Goal: Task Accomplishment & Management: Complete application form

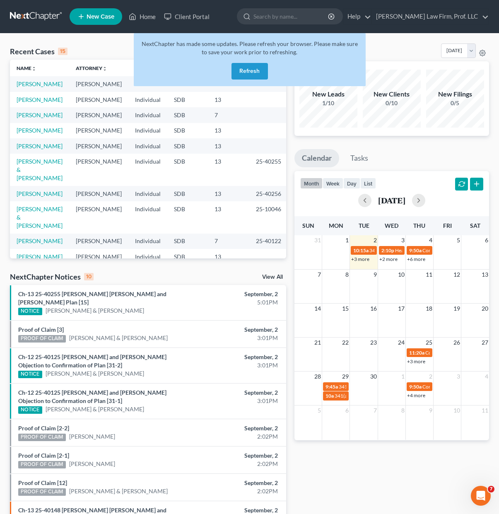
drag, startPoint x: 243, startPoint y: 67, endPoint x: 247, endPoint y: 69, distance: 5.2
click at [242, 67] on button "Refresh" at bounding box center [249, 71] width 36 height 17
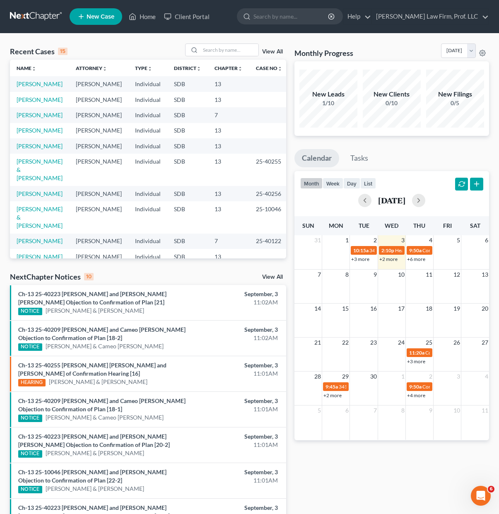
click at [215, 283] on div "NextChapter Notices 10 View All" at bounding box center [148, 277] width 276 height 13
click at [40, 118] on link "[PERSON_NAME]" at bounding box center [40, 114] width 46 height 7
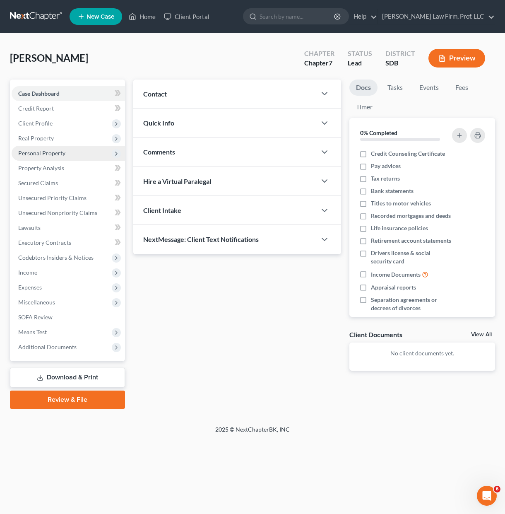
click at [59, 153] on span "Personal Property" at bounding box center [41, 152] width 47 height 7
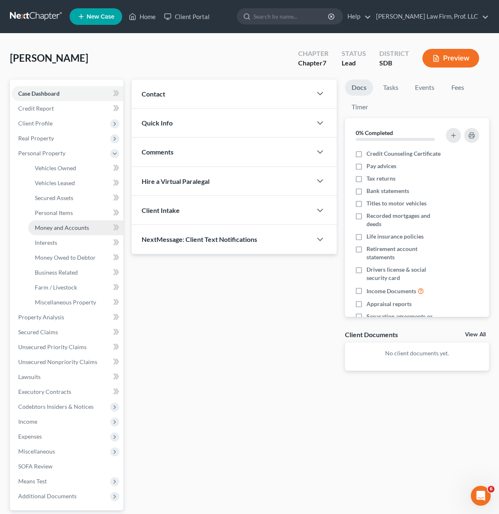
click at [77, 227] on span "Money and Accounts" at bounding box center [62, 227] width 54 height 7
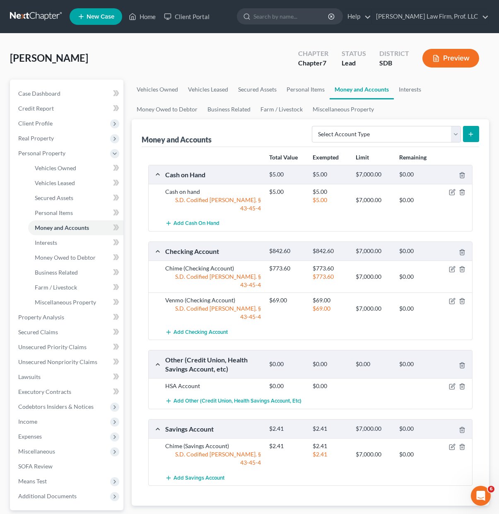
drag, startPoint x: 243, startPoint y: 480, endPoint x: 255, endPoint y: 442, distance: 39.5
click at [243, 505] on div "chevron_left Personal Items Interests chevron_right" at bounding box center [310, 518] width 357 height 26
click at [451, 384] on icon "button" at bounding box center [453, 386] width 4 height 4
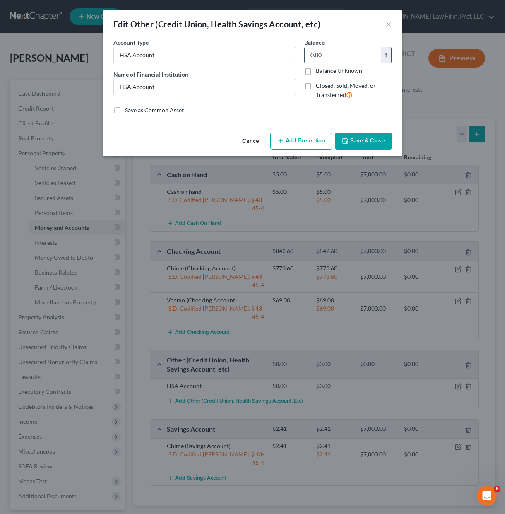
click at [344, 60] on input "0.00" at bounding box center [343, 55] width 77 height 16
type input "122.00"
click at [197, 92] on input "HSA Account" at bounding box center [205, 87] width 182 height 16
type input "H"
type input "Optum Financial HSA"
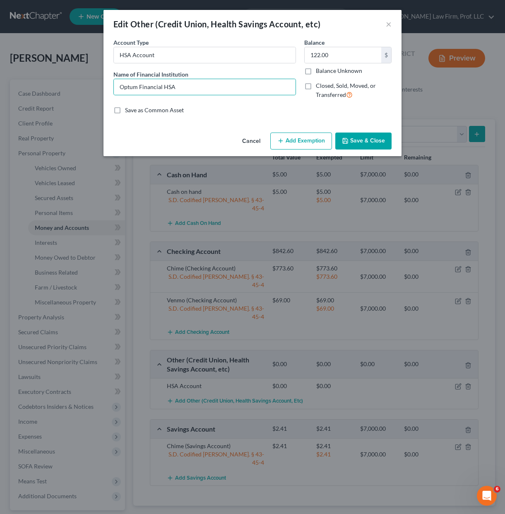
click at [348, 140] on icon "button" at bounding box center [345, 140] width 7 height 7
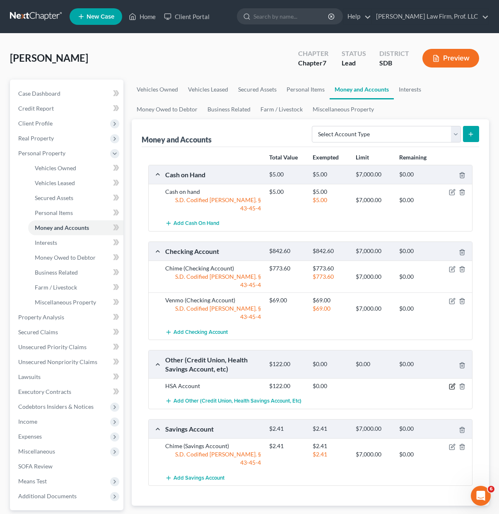
click at [450, 383] on icon "button" at bounding box center [452, 386] width 7 height 7
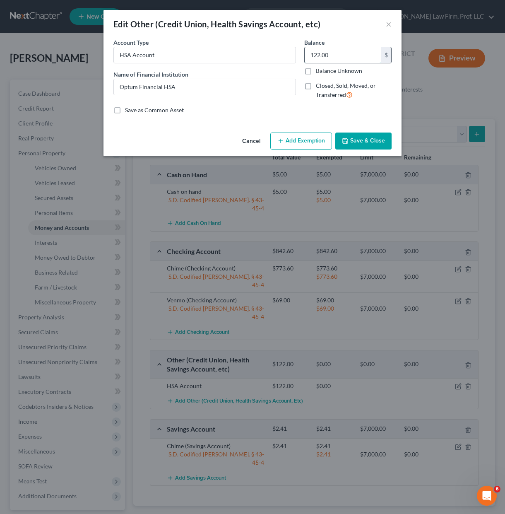
click at [342, 54] on input "122.00" at bounding box center [343, 55] width 77 height 16
type input "122.10"
click at [344, 139] on icon "button" at bounding box center [345, 140] width 7 height 7
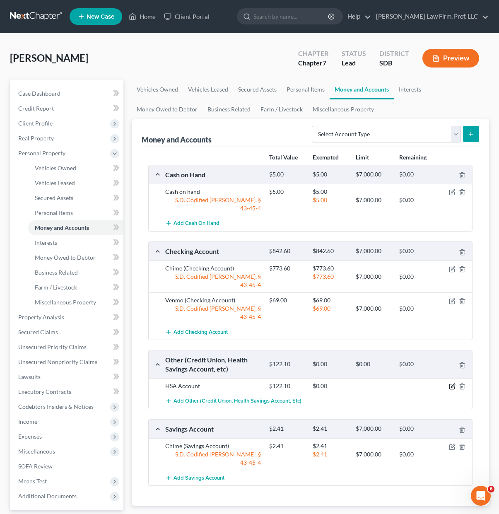
click at [451, 383] on icon "button" at bounding box center [452, 386] width 7 height 7
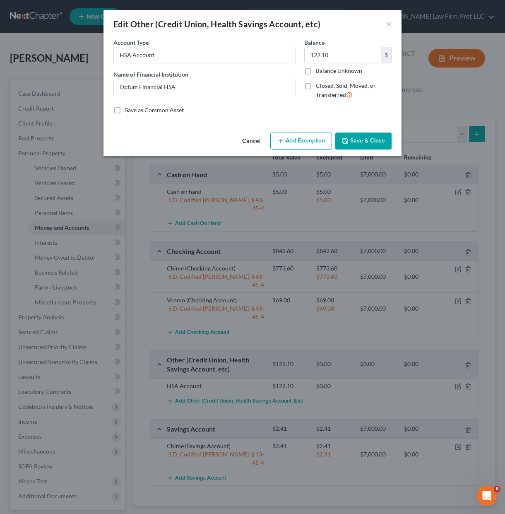
click at [282, 141] on line "button" at bounding box center [281, 141] width 4 height 0
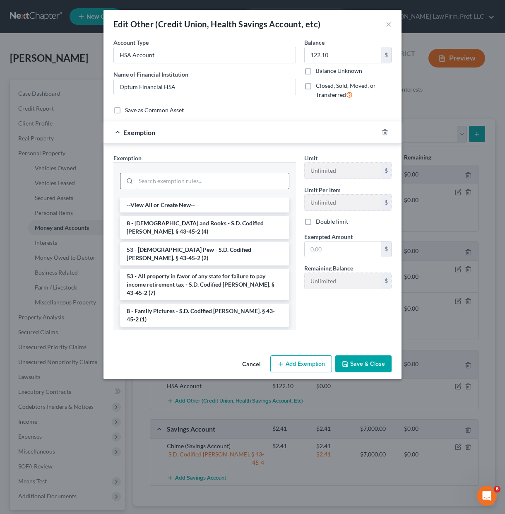
click at [217, 180] on input "search" at bounding box center [212, 181] width 153 height 16
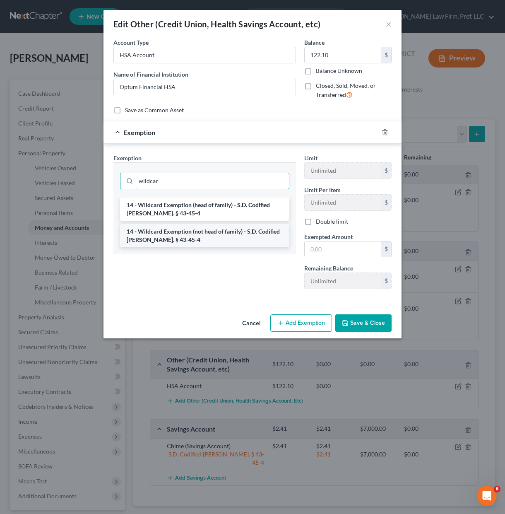
type input "wildcar"
click at [259, 239] on li "14 - Wildcard Exemption (not head of family) - S.D. Codified [PERSON_NAME]. § 4…" at bounding box center [204, 235] width 169 height 23
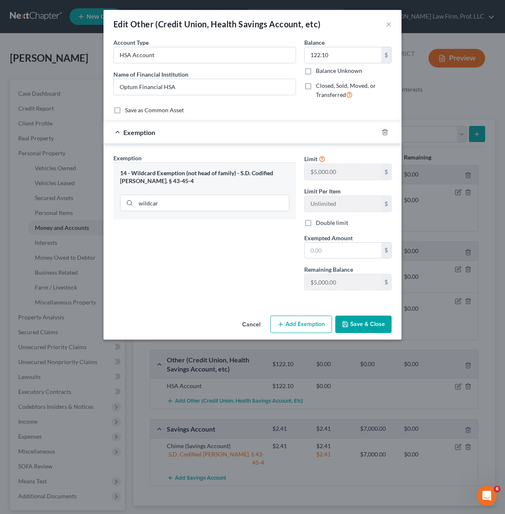
drag, startPoint x: 188, startPoint y: 181, endPoint x: 193, endPoint y: 189, distance: 9.0
click at [188, 182] on div "14 - Wildcard Exemption (not head of family) - S.D. Codified [PERSON_NAME]. § 4…" at bounding box center [204, 176] width 169 height 15
click at [187, 197] on input "wildcar" at bounding box center [212, 203] width 153 height 16
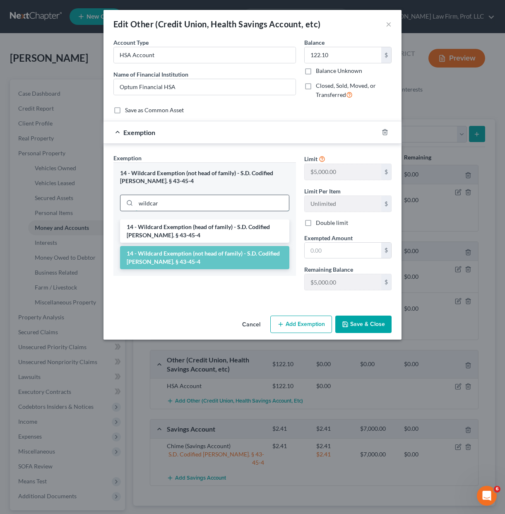
click at [182, 205] on input "wildcar" at bounding box center [212, 203] width 153 height 16
click at [180, 227] on li "14 - Wildcard Exemption (head of family) - S.D. Codified [PERSON_NAME]. § 43-45…" at bounding box center [204, 230] width 169 height 23
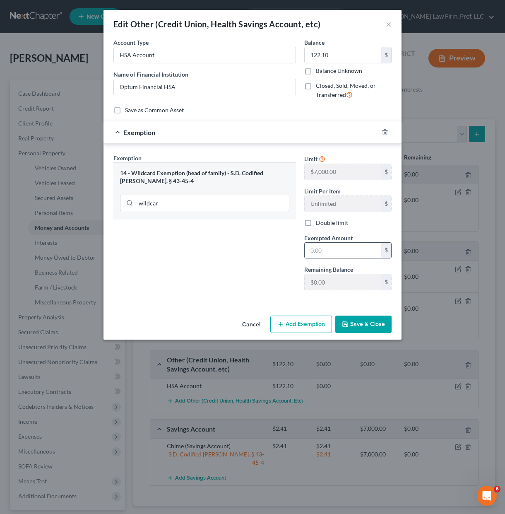
click at [330, 252] on input "text" at bounding box center [343, 251] width 77 height 16
type input "122.10"
click at [363, 341] on div "Edit Other (Credit Union, Health Savings Account, etc) × An exemption set must …" at bounding box center [252, 257] width 505 height 514
click at [363, 330] on button "Save & Close" at bounding box center [363, 323] width 56 height 17
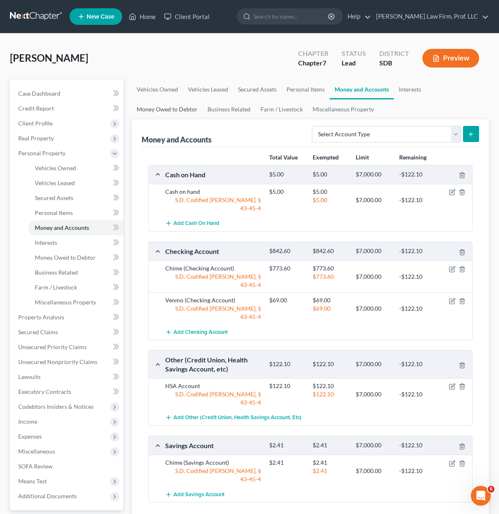
click at [174, 111] on link "Money Owed to Debtor" at bounding box center [167, 109] width 71 height 20
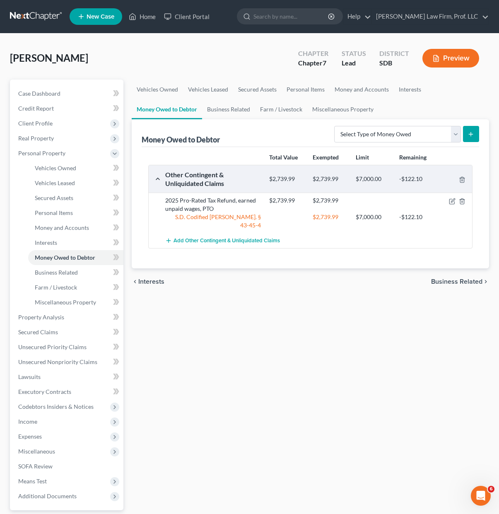
click at [211, 179] on div "Other Contingent & Unliquidated Claims" at bounding box center [213, 179] width 104 height 18
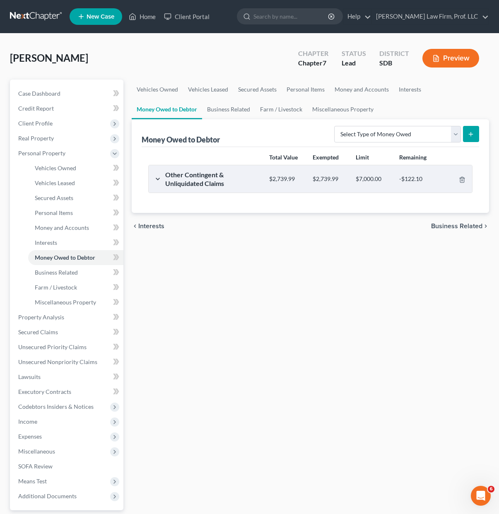
click at [213, 182] on div "Other Contingent & Unliquidated Claims" at bounding box center [213, 179] width 104 height 18
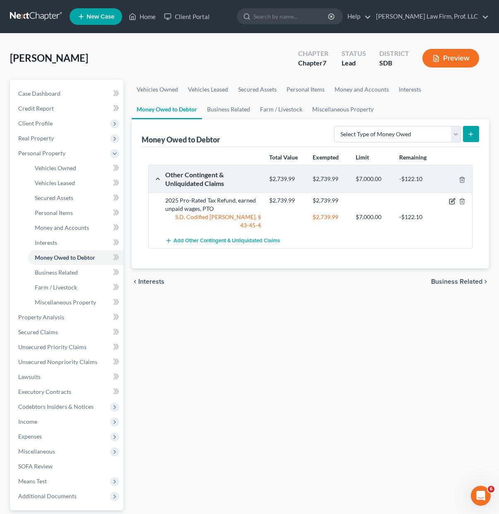
click at [450, 198] on icon "button" at bounding box center [452, 201] width 7 height 7
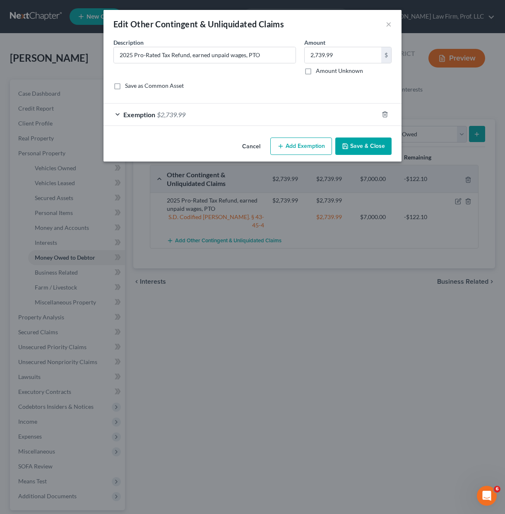
click at [314, 115] on div "Exemption $2,739.99" at bounding box center [240, 114] width 275 height 22
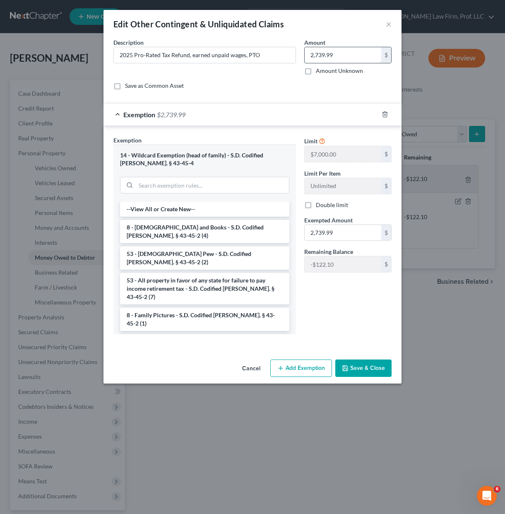
click at [339, 55] on input "2,739.99" at bounding box center [343, 55] width 77 height 16
click at [327, 232] on input "2,739.99" at bounding box center [343, 233] width 77 height 16
type input "2,617.89"
click at [324, 54] on input "text" at bounding box center [343, 55] width 77 height 16
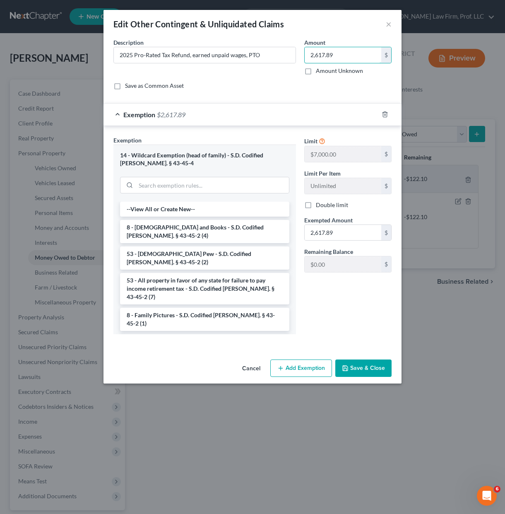
type input "2,617.89"
click at [343, 306] on div "Limit $7,000.00 $ Limit Per Item Unlimited $ Double limit Exempted Amount * 2,6…" at bounding box center [348, 238] width 96 height 205
click at [369, 371] on button "Save & Close" at bounding box center [363, 367] width 56 height 17
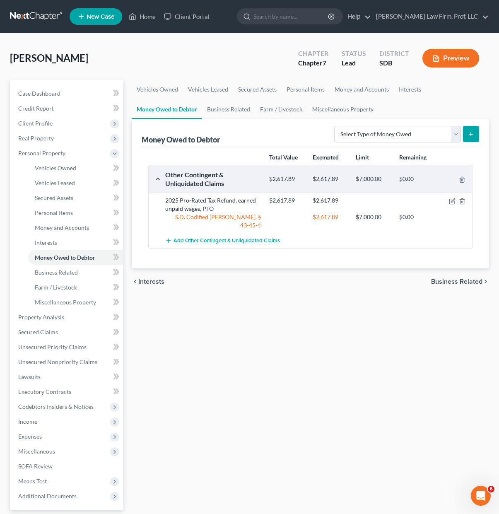
click at [430, 346] on div "Vehicles Owned Vehicles Leased Secured Assets Personal Items Money and Accounts…" at bounding box center [309, 318] width 365 height 478
click at [292, 366] on div "Vehicles Owned Vehicles Leased Secured Assets Personal Items Money and Accounts…" at bounding box center [309, 318] width 365 height 478
click at [255, 296] on div "Vehicles Owned Vehicles Leased Secured Assets Personal Items Money and Accounts…" at bounding box center [309, 318] width 365 height 478
click at [65, 223] on link "Money and Accounts" at bounding box center [75, 227] width 95 height 15
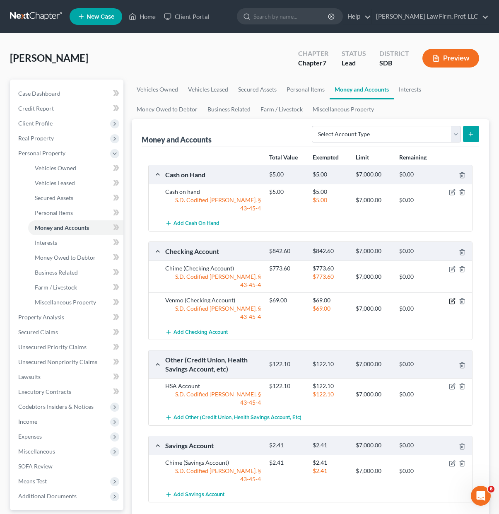
click at [452, 298] on icon "button" at bounding box center [452, 301] width 7 height 7
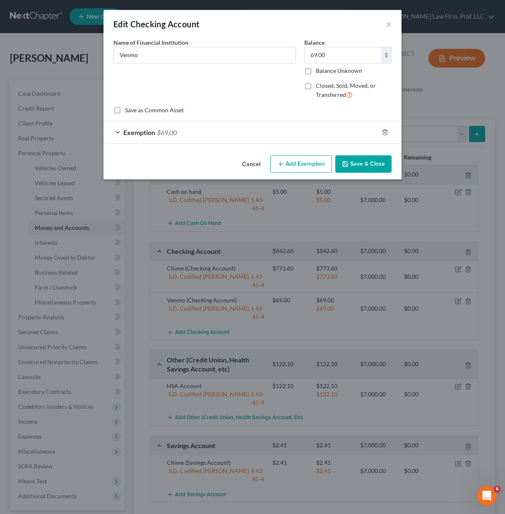
click at [344, 46] on div "Balance 69.00 $ Balance Unknown Balance Undetermined 69.00 $ Balance Unknown" at bounding box center [347, 56] width 87 height 37
click at [341, 51] on input "69.00" at bounding box center [343, 55] width 77 height 16
type input "00"
drag, startPoint x: 258, startPoint y: 106, endPoint x: 227, endPoint y: 134, distance: 42.2
click at [257, 106] on div "Save as Common Asset" at bounding box center [252, 110] width 278 height 8
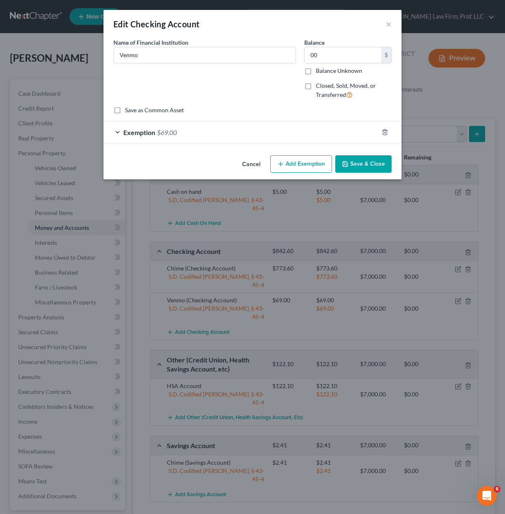
click at [227, 134] on div "Exemption $69.00" at bounding box center [240, 132] width 275 height 22
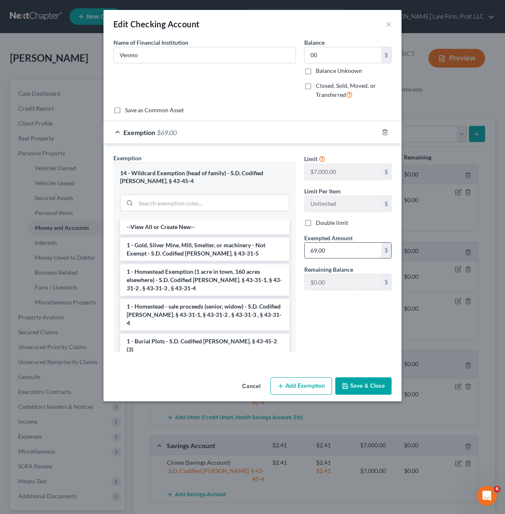
click at [379, 247] on input "69.00" at bounding box center [343, 251] width 77 height 16
type input "0"
click at [365, 382] on button "Save & Close" at bounding box center [363, 385] width 56 height 17
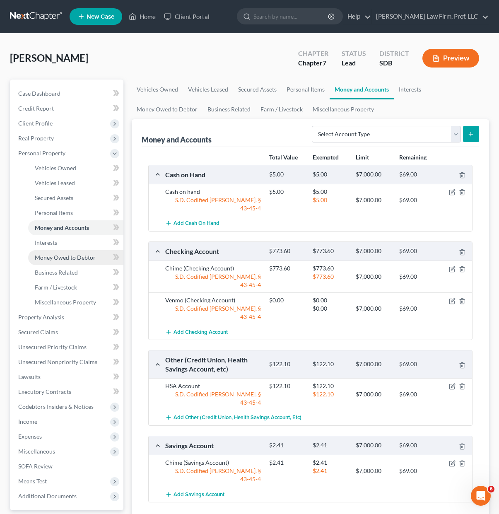
click at [77, 257] on span "Money Owed to Debtor" at bounding box center [65, 257] width 61 height 7
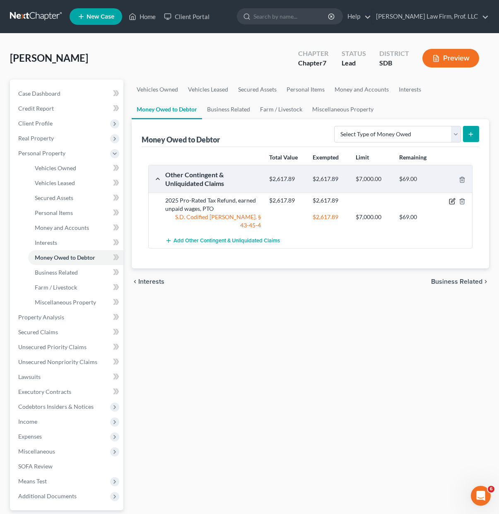
click at [449, 201] on icon "button" at bounding box center [451, 201] width 5 height 5
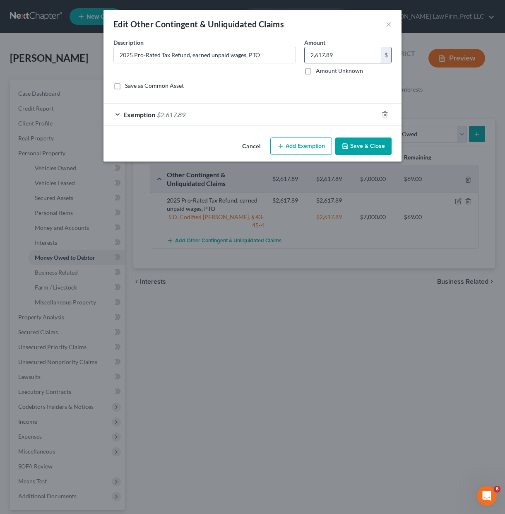
click at [348, 61] on input "2,617.89" at bounding box center [343, 55] width 77 height 16
click at [317, 111] on div "Exemption $2,617.89" at bounding box center [240, 114] width 275 height 22
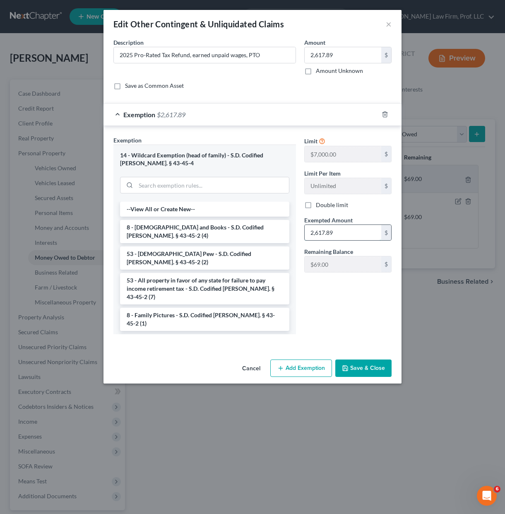
click at [355, 226] on input "2,617.89" at bounding box center [343, 233] width 77 height 16
type input "2"
type input "2,686.89"
click at [355, 54] on input "2,617.89" at bounding box center [343, 55] width 77 height 16
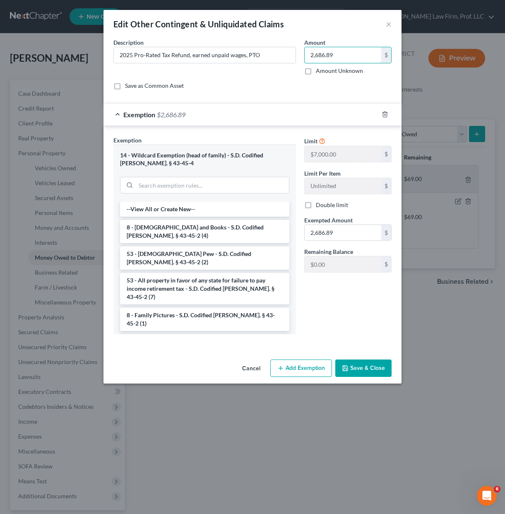
type input "2,686.89"
drag, startPoint x: 354, startPoint y: 310, endPoint x: 354, endPoint y: 335, distance: 25.2
click at [354, 311] on div "Limit $7,000.00 $ Limit Per Item Unlimited $ Double limit Exempted Amount * 2,6…" at bounding box center [348, 238] width 96 height 205
click at [360, 376] on button "Save & Close" at bounding box center [363, 367] width 56 height 17
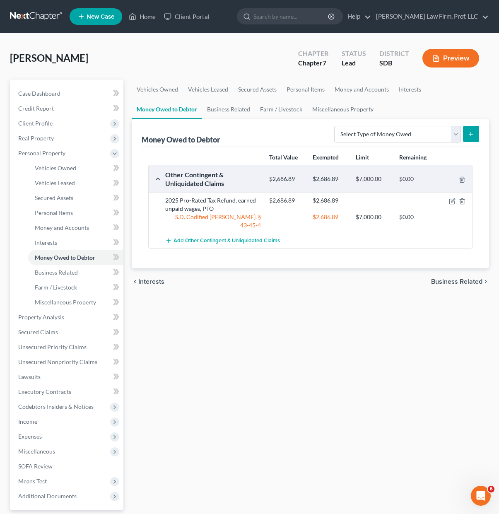
click at [344, 392] on div "Vehicles Owned Vehicles Leased Secured Assets Personal Items Money and Accounts…" at bounding box center [309, 318] width 365 height 478
click at [291, 372] on div "Vehicles Owned Vehicles Leased Secured Assets Personal Items Money and Accounts…" at bounding box center [309, 318] width 365 height 478
drag, startPoint x: 280, startPoint y: 333, endPoint x: 14, endPoint y: 333, distance: 266.5
click at [272, 333] on div "Vehicles Owned Vehicles Leased Secured Assets Personal Items Money and Accounts…" at bounding box center [309, 318] width 365 height 478
drag, startPoint x: 220, startPoint y: 387, endPoint x: 236, endPoint y: 341, distance: 48.3
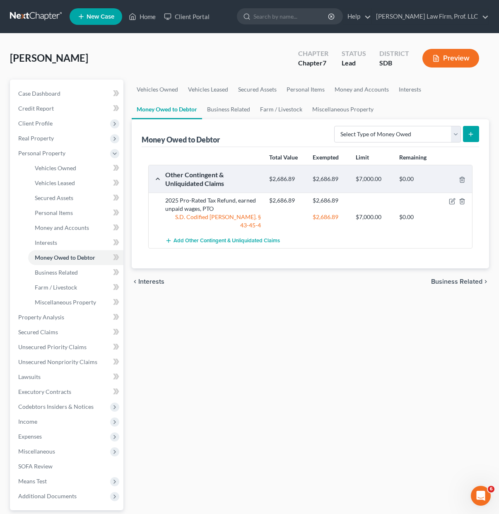
click at [221, 385] on div "Vehicles Owned Vehicles Leased Secured Assets Personal Items Money and Accounts…" at bounding box center [309, 318] width 365 height 478
drag, startPoint x: 219, startPoint y: 372, endPoint x: 205, endPoint y: 58, distance: 314.0
click at [219, 369] on div "Vehicles Owned Vehicles Leased Secured Assets Personal Items Money and Accounts…" at bounding box center [309, 318] width 365 height 478
click at [63, 306] on link "Miscellaneous Property" at bounding box center [75, 302] width 95 height 15
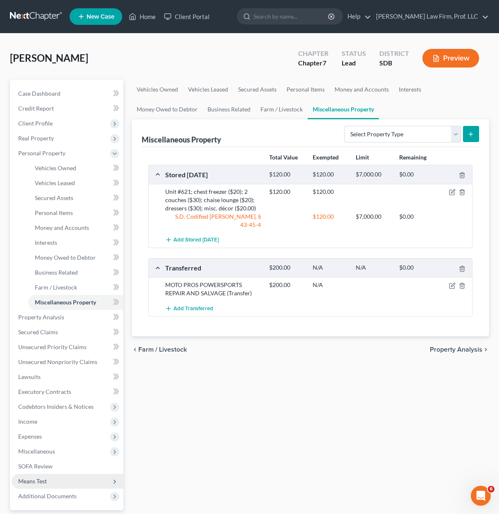
click at [53, 477] on span "Means Test" at bounding box center [68, 480] width 112 height 15
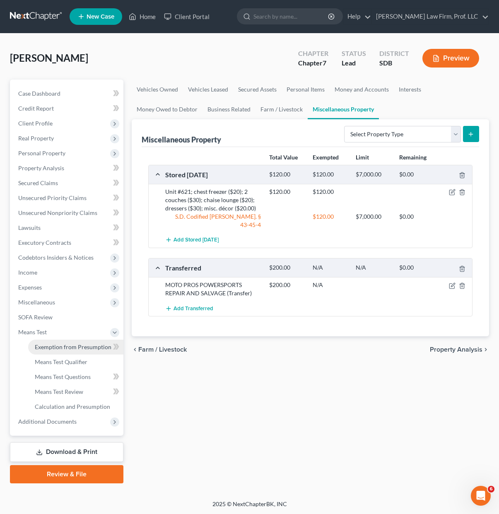
click at [74, 345] on span "Exemption from Presumption" at bounding box center [73, 346] width 77 height 7
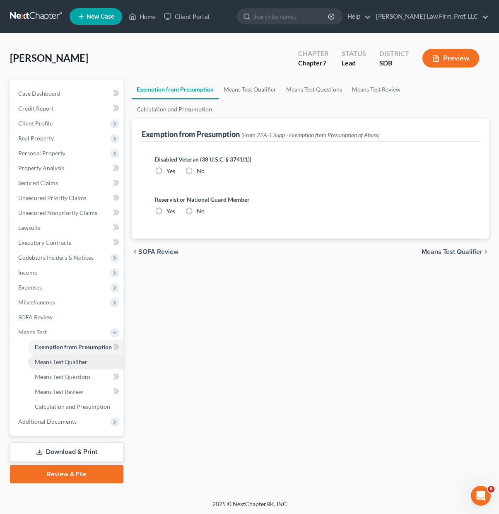
radio input "true"
click at [70, 360] on span "Means Test Qualifier" at bounding box center [61, 361] width 53 height 7
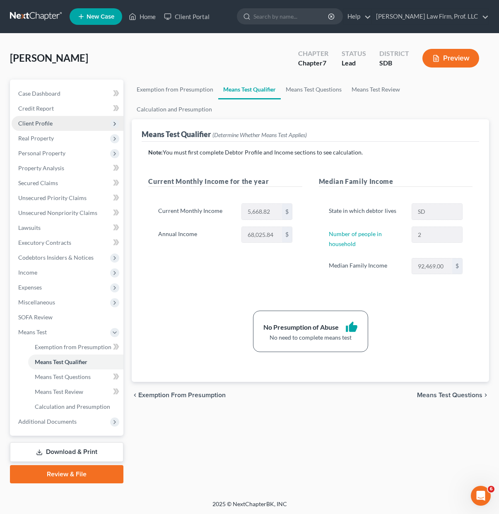
click at [38, 123] on span "Client Profile" at bounding box center [35, 123] width 34 height 7
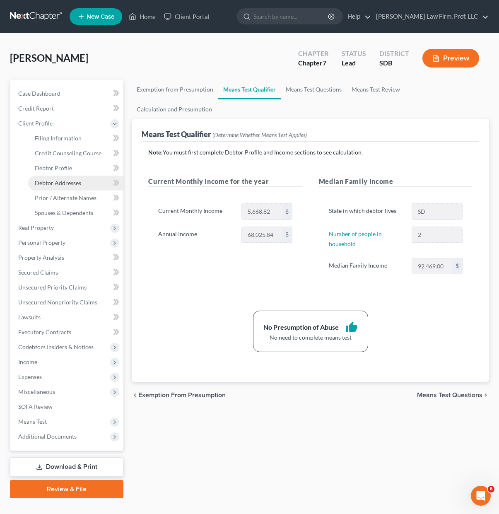
click at [63, 186] on link "Debtor Addresses" at bounding box center [75, 182] width 95 height 15
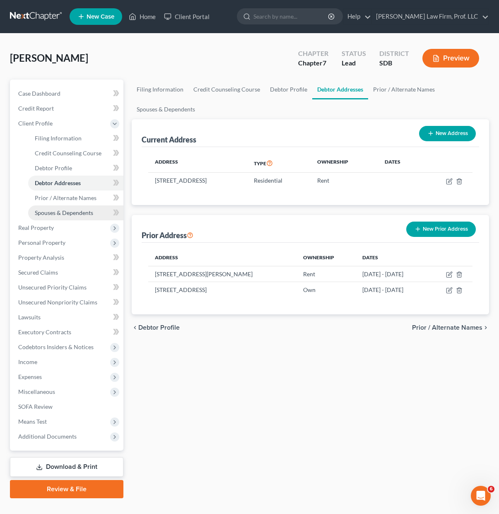
click at [63, 211] on span "Spouses & Dependents" at bounding box center [64, 212] width 58 height 7
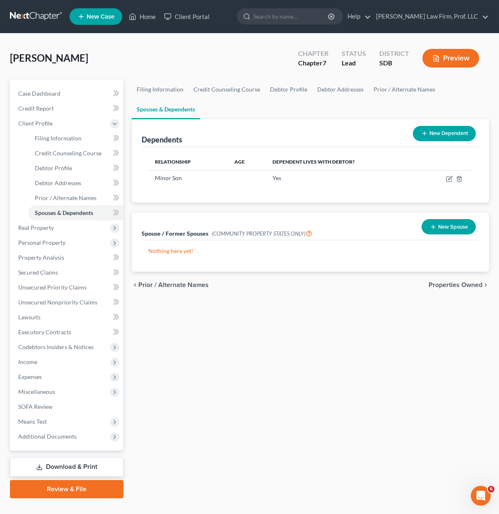
click at [356, 383] on div "Filing Information Credit Counseling Course Debtor Profile Debtor Addresses Pri…" at bounding box center [309, 288] width 365 height 418
